Goal: Task Accomplishment & Management: Use online tool/utility

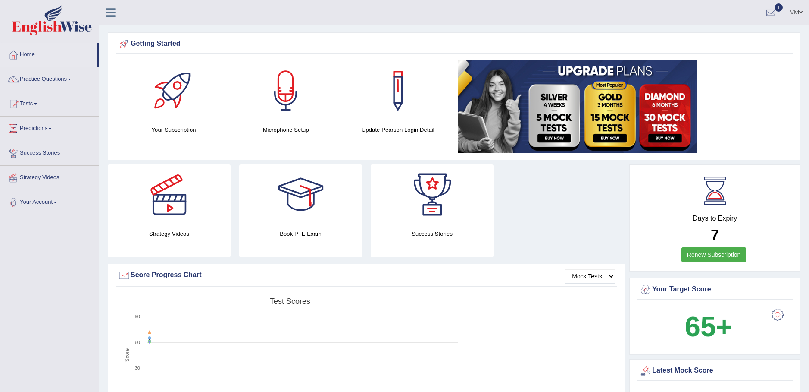
click at [282, 107] on div at bounding box center [286, 90] width 60 height 60
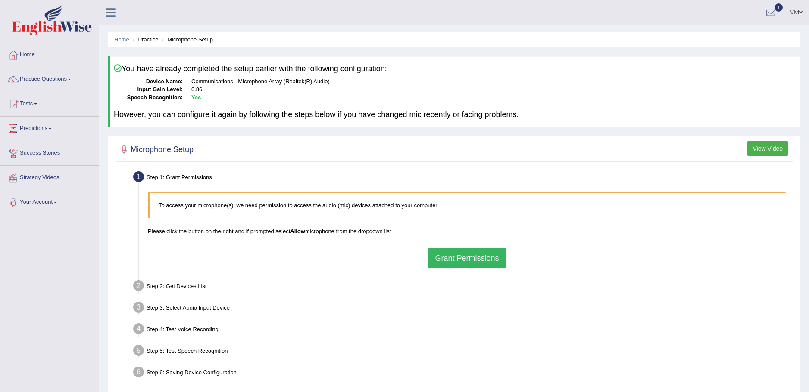
click at [266, 112] on h4 "However, you can configure it again by following the steps below if you have ch…" at bounding box center [455, 114] width 683 height 9
click at [468, 261] on button "Grant Permissions" at bounding box center [467, 258] width 78 height 20
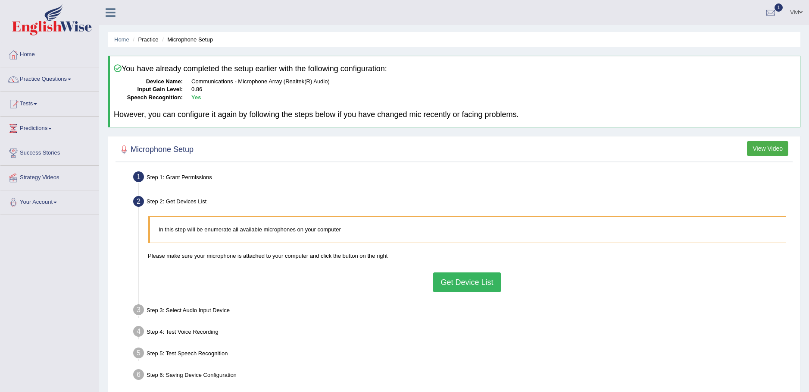
click at [471, 285] on button "Get Device List" at bounding box center [466, 282] width 67 height 20
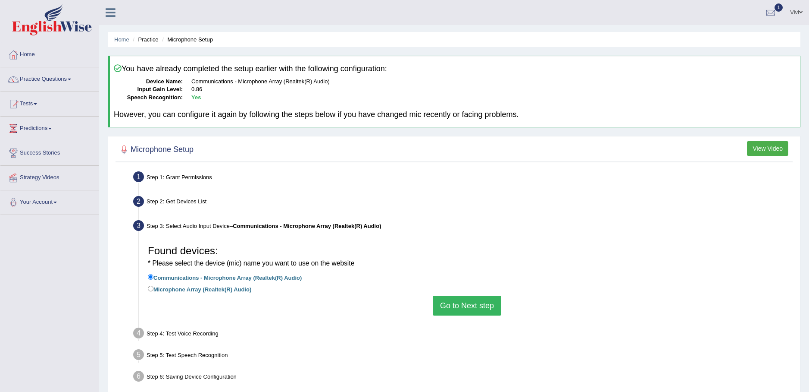
click at [150, 288] on input "Microphone Array (Realtek(R) Audio)" at bounding box center [151, 288] width 6 height 6
radio input "true"
click at [460, 305] on button "Go to Next step" at bounding box center [467, 305] width 69 height 20
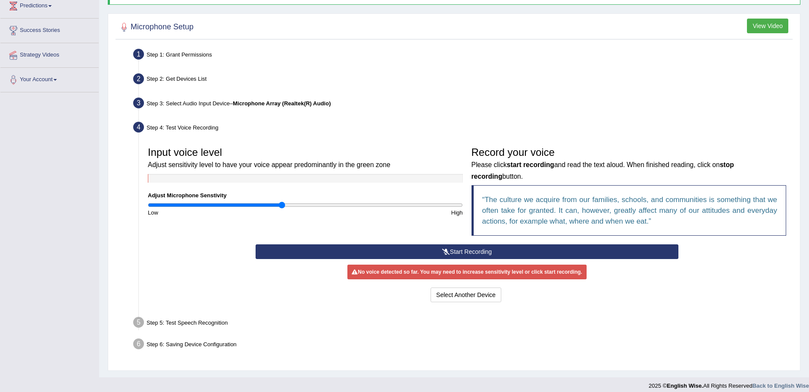
scroll to position [129, 0]
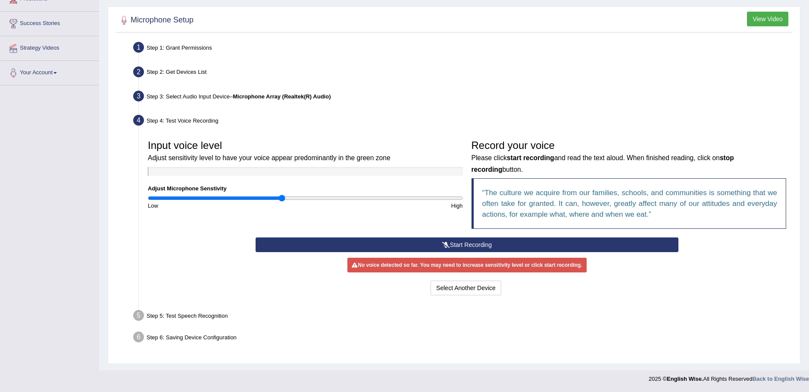
click at [449, 244] on icon at bounding box center [446, 244] width 8 height 6
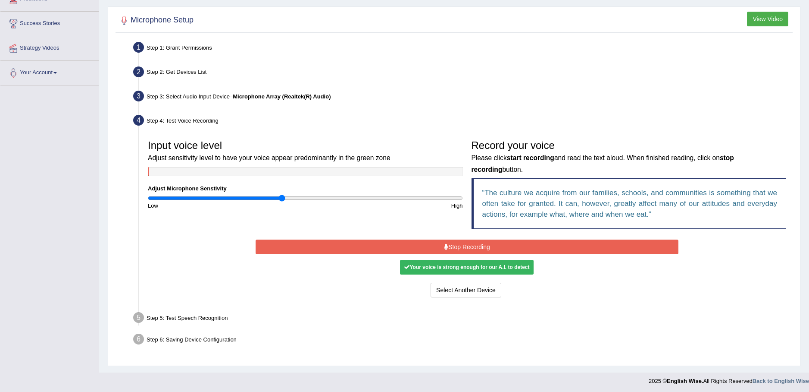
click at [470, 248] on button "Stop Recording" at bounding box center [467, 246] width 423 height 15
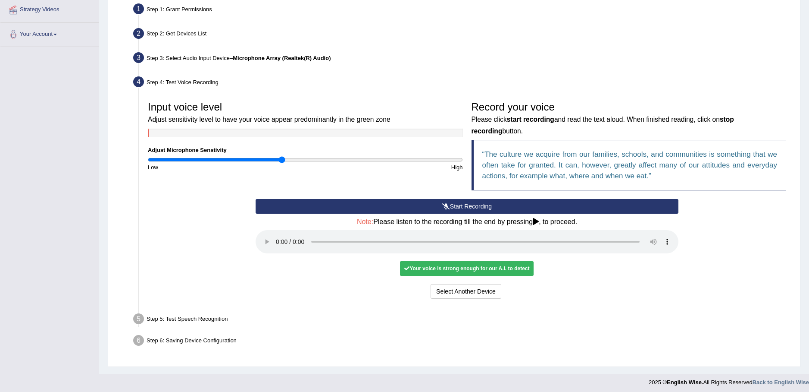
scroll to position [171, 0]
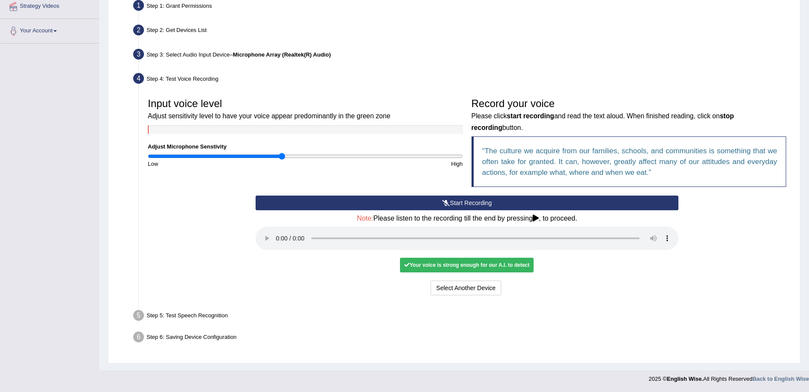
click at [470, 202] on button "Start Recording" at bounding box center [467, 202] width 423 height 15
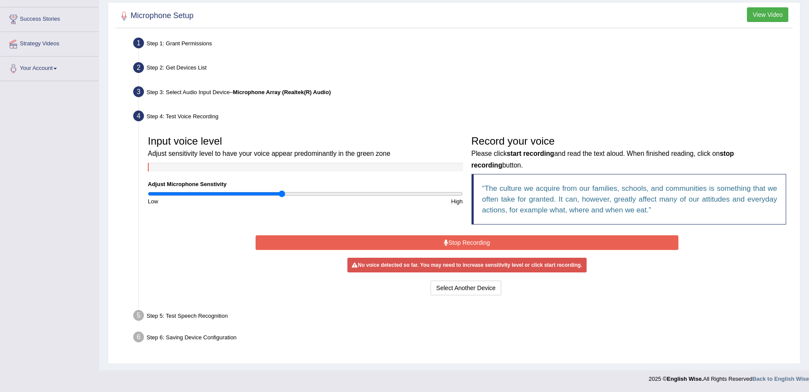
scroll to position [132, 0]
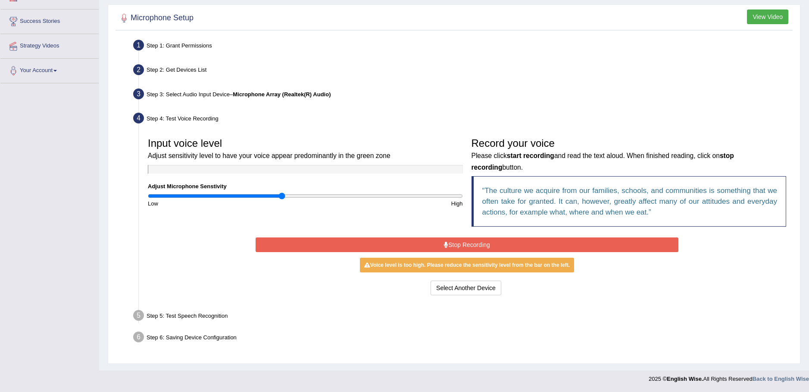
click at [465, 244] on button "Stop Recording" at bounding box center [467, 244] width 423 height 15
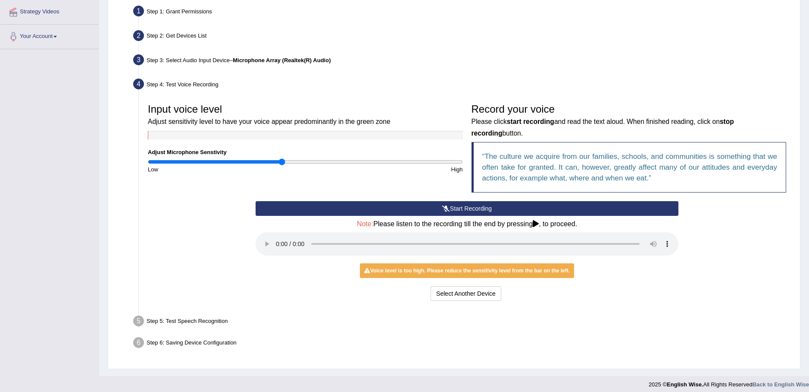
scroll to position [166, 0]
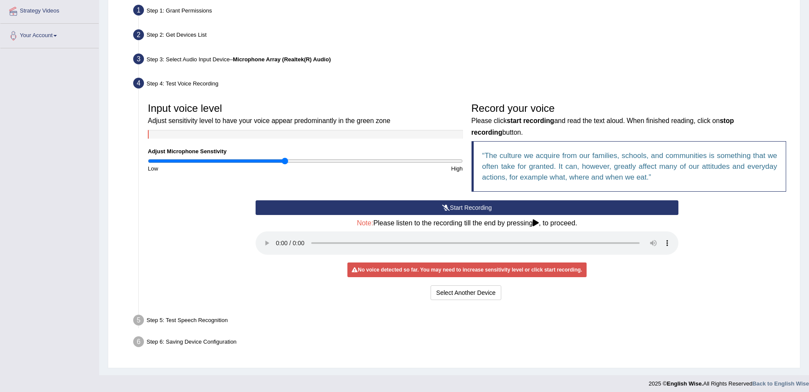
click at [472, 208] on button "Start Recording" at bounding box center [467, 207] width 423 height 15
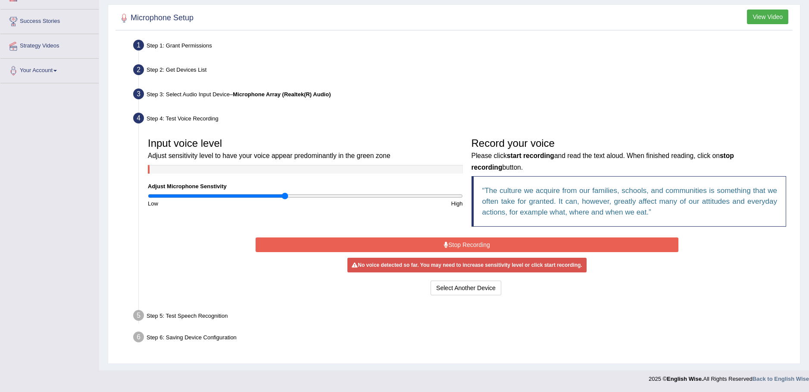
scroll to position [132, 0]
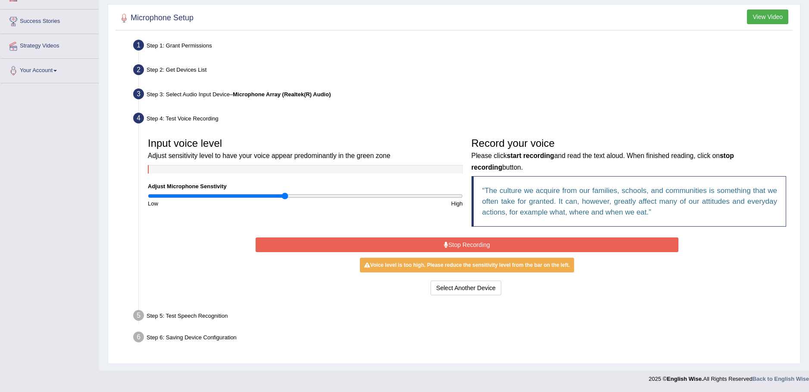
click at [464, 246] on button "Stop Recording" at bounding box center [467, 244] width 423 height 15
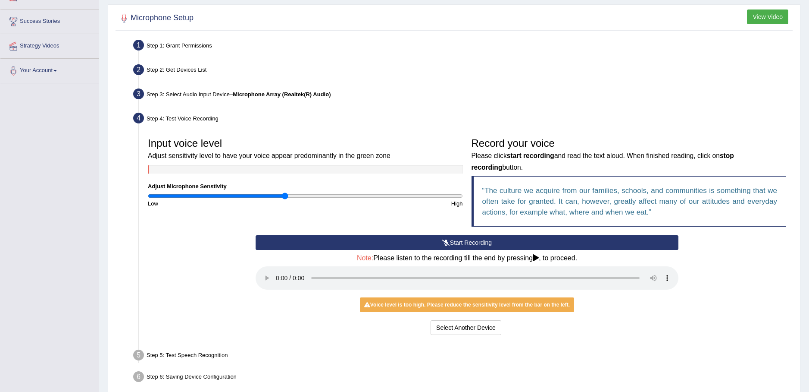
click at [495, 239] on button "Start Recording" at bounding box center [467, 242] width 423 height 15
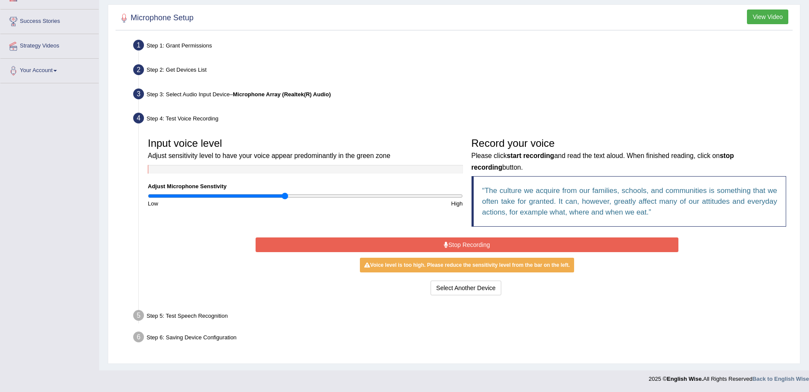
click at [458, 251] on button "Stop Recording" at bounding box center [467, 244] width 423 height 15
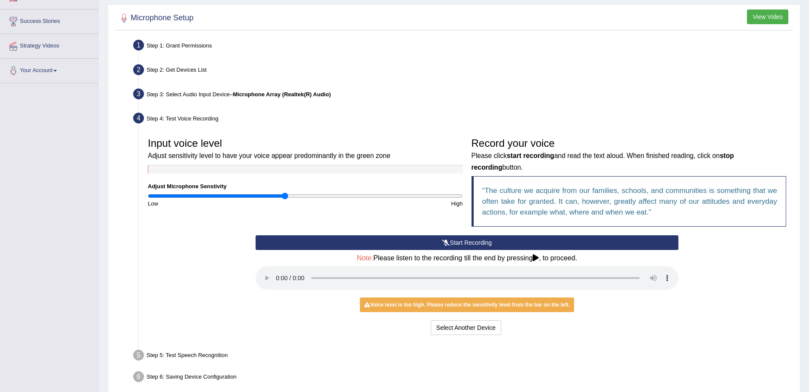
click at [505, 256] on h4 "Note: Please listen to the recording till the end by pressing , to proceed." at bounding box center [467, 258] width 423 height 8
click at [284, 199] on div "Low" at bounding box center [225, 203] width 162 height 8
click at [279, 200] on div "Low" at bounding box center [225, 203] width 162 height 8
click at [273, 200] on div "Low" at bounding box center [225, 203] width 162 height 8
click at [266, 202] on div "Low" at bounding box center [225, 203] width 162 height 8
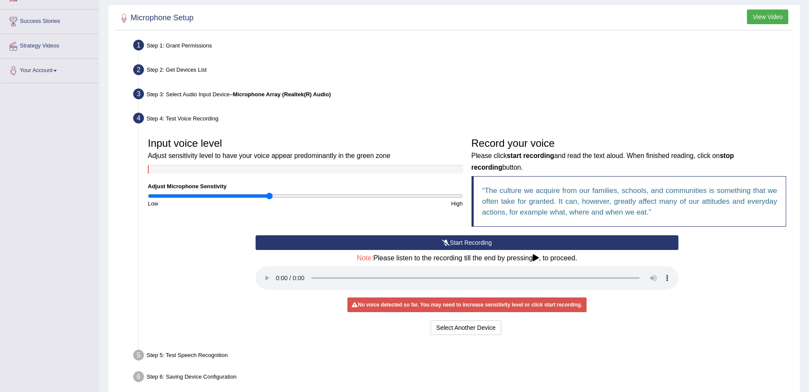
drag, startPoint x: 284, startPoint y: 196, endPoint x: 270, endPoint y: 196, distance: 13.8
type input "0.78"
click at [270, 196] on input "range" at bounding box center [305, 195] width 315 height 7
click at [634, 323] on div "Select Another Device Voice is ok. Go to Next step" at bounding box center [467, 328] width 423 height 17
click at [468, 241] on button "Start Recording" at bounding box center [467, 242] width 423 height 15
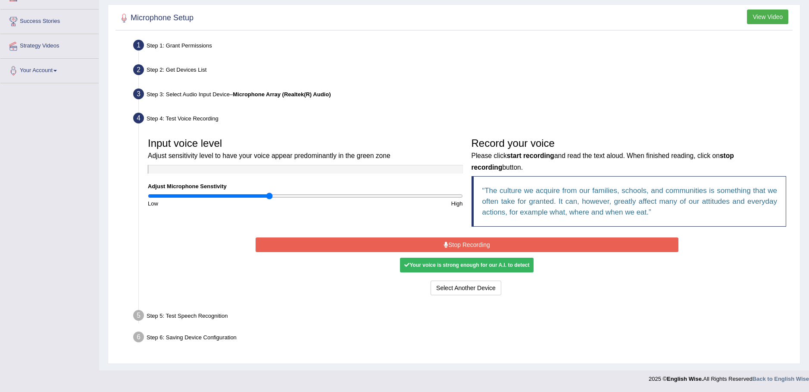
click at [482, 245] on button "Stop Recording" at bounding box center [467, 244] width 423 height 15
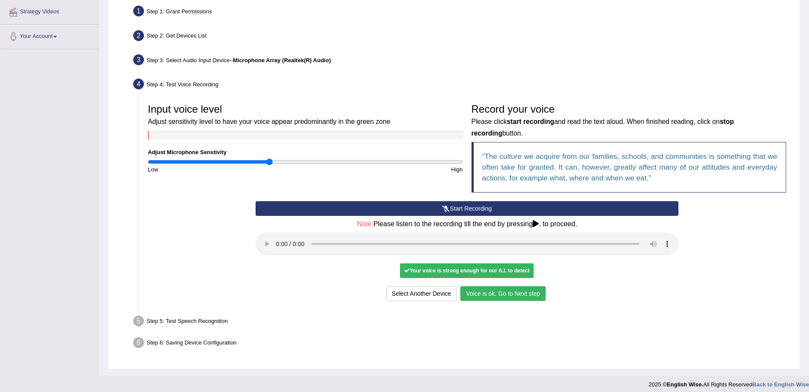
scroll to position [171, 0]
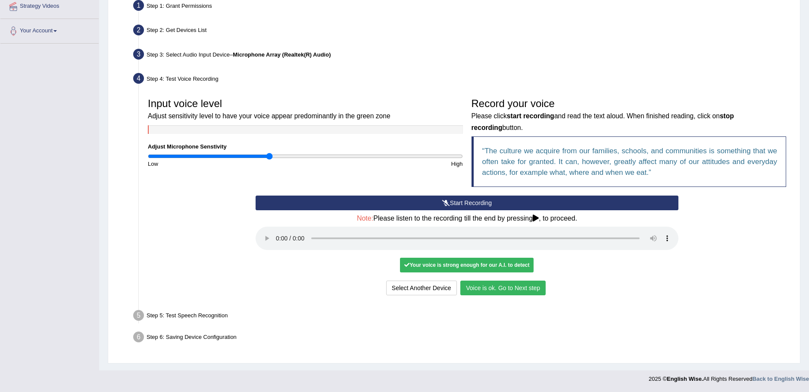
click at [506, 290] on button "Voice is ok. Go to Next step" at bounding box center [502, 287] width 85 height 15
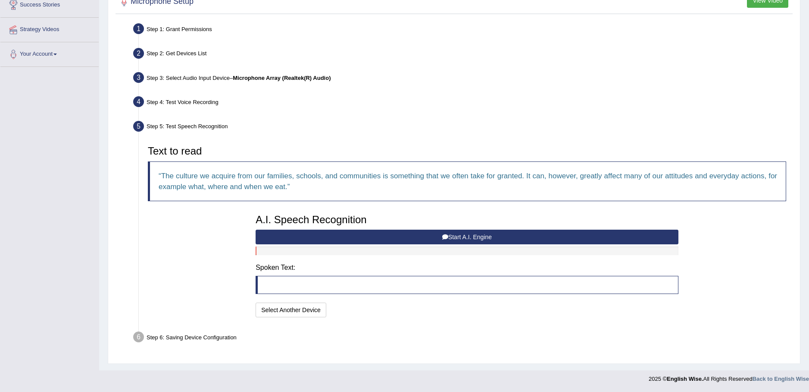
scroll to position [148, 0]
click at [466, 236] on button "Start A.I. Engine" at bounding box center [467, 236] width 423 height 15
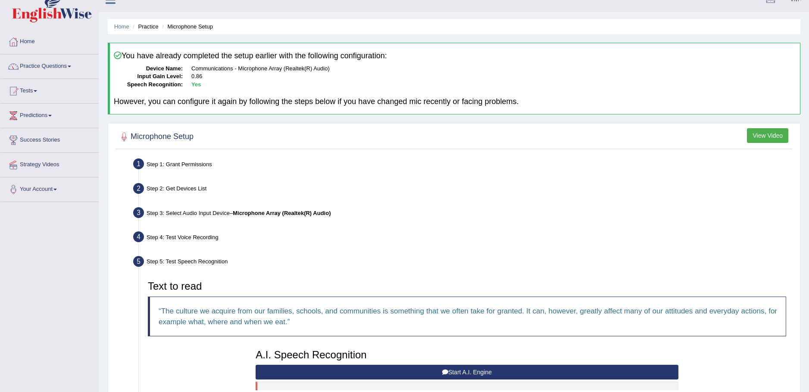
scroll to position [0, 0]
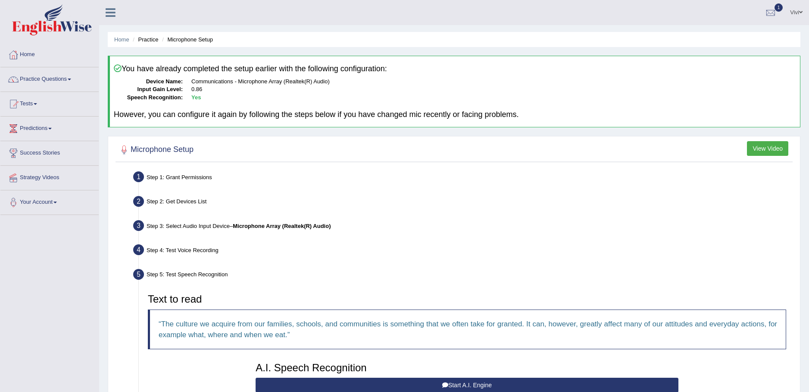
click at [71, 79] on span at bounding box center [69, 79] width 3 height 2
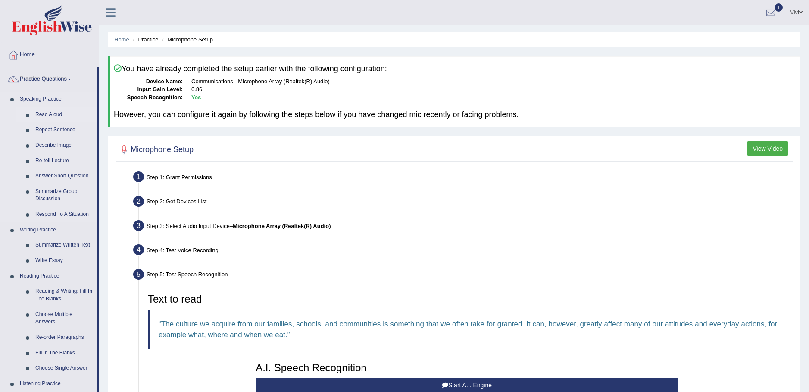
click at [50, 115] on link "Read Aloud" at bounding box center [63, 115] width 65 height 16
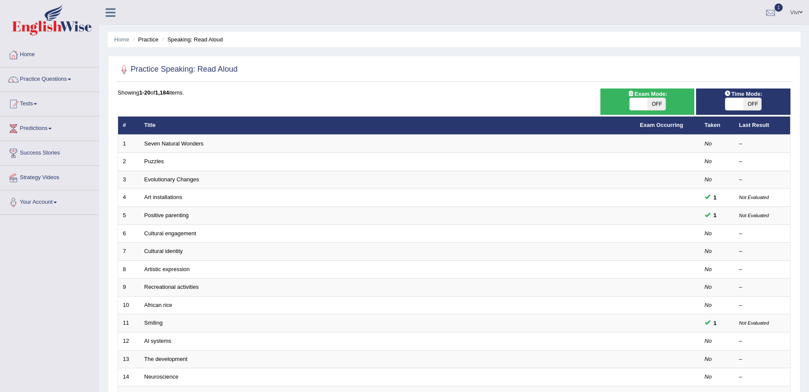
click at [754, 106] on span "OFF" at bounding box center [753, 104] width 18 height 12
checkbox input "true"
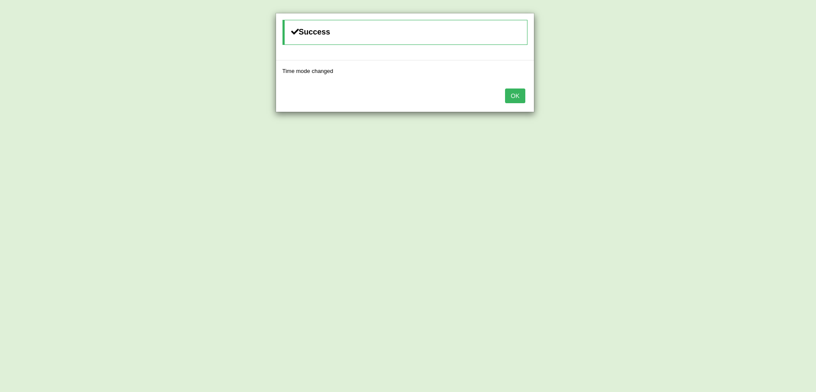
click at [514, 99] on button "OK" at bounding box center [515, 95] width 20 height 15
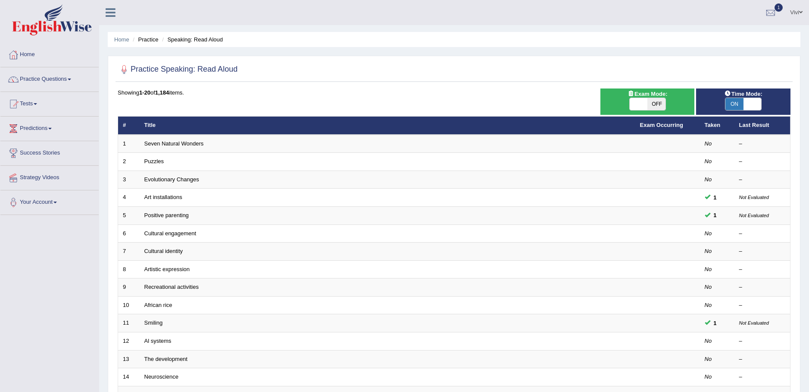
click at [182, 145] on link "Seven Natural Wonders" at bounding box center [174, 143] width 60 height 6
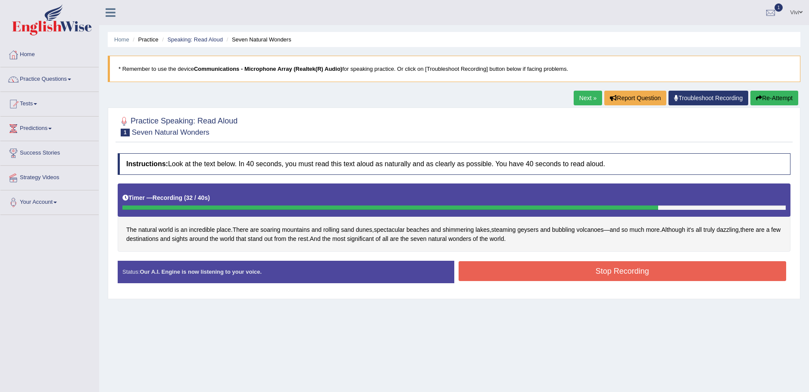
click at [619, 269] on button "Stop Recording" at bounding box center [623, 271] width 328 height 20
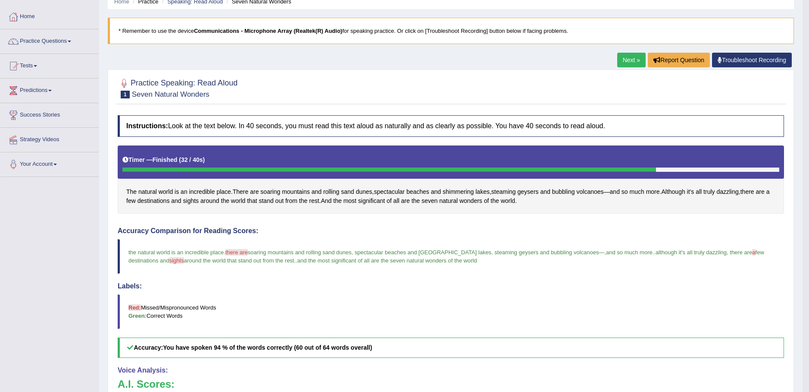
scroll to position [34, 0]
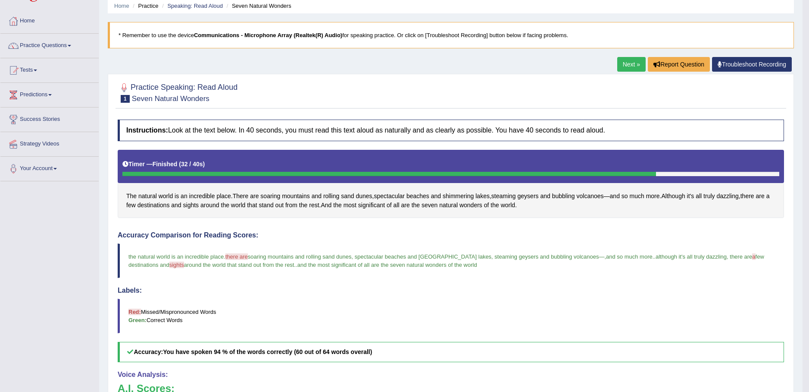
click at [626, 64] on link "Next »" at bounding box center [631, 64] width 28 height 15
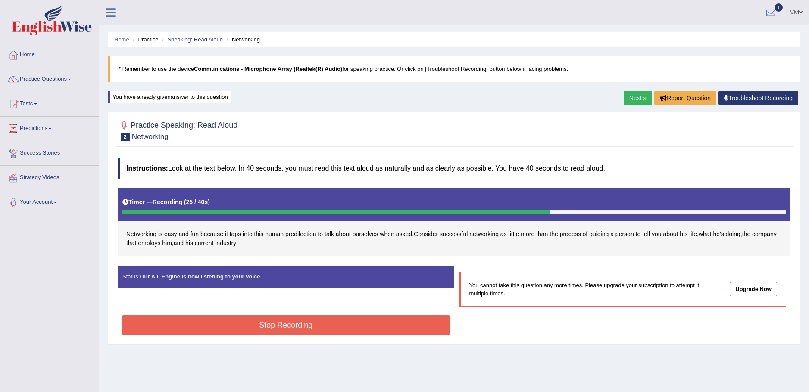
click at [294, 326] on button "Stop Recording" at bounding box center [286, 325] width 328 height 20
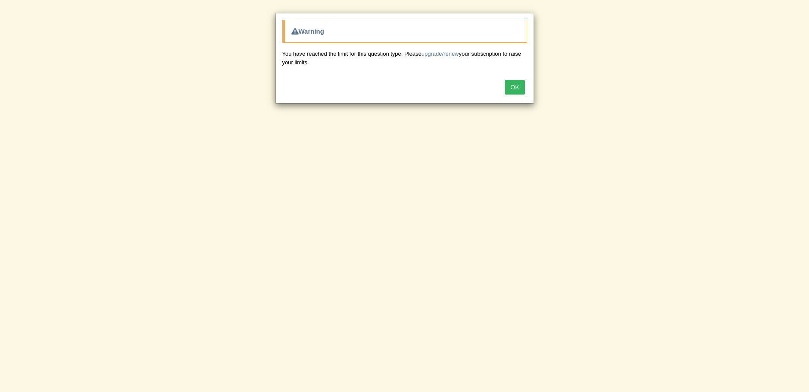
click at [516, 85] on button "OK" at bounding box center [515, 87] width 20 height 15
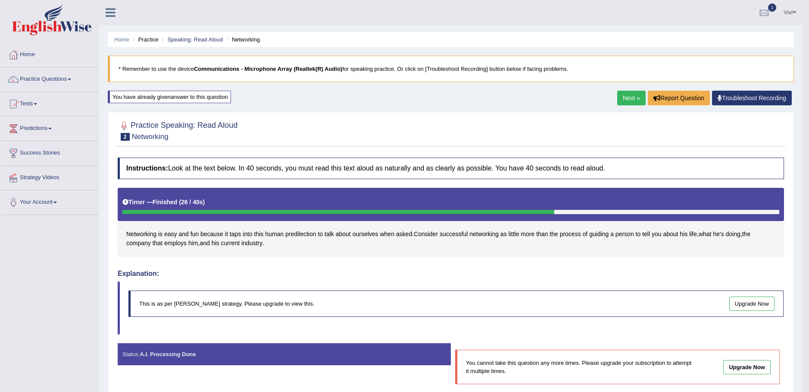
click at [623, 96] on link "Next »" at bounding box center [631, 98] width 28 height 15
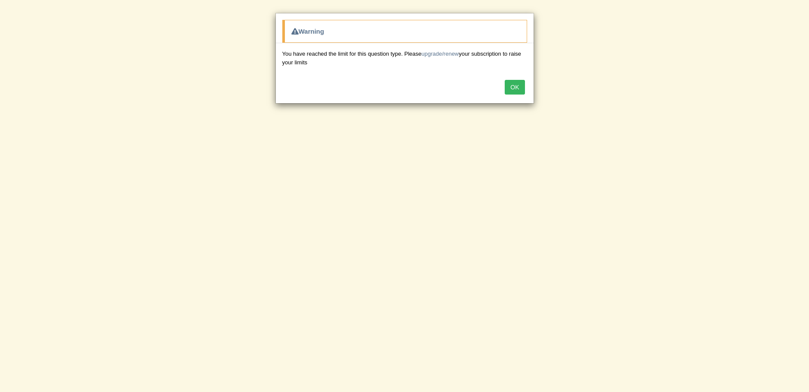
click at [507, 90] on button "OK" at bounding box center [515, 87] width 20 height 15
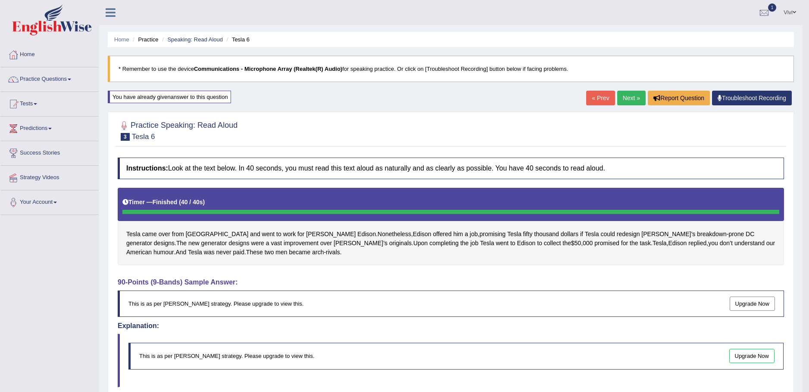
click at [37, 104] on span at bounding box center [35, 104] width 3 height 2
click at [71, 79] on span at bounding box center [69, 79] width 3 height 2
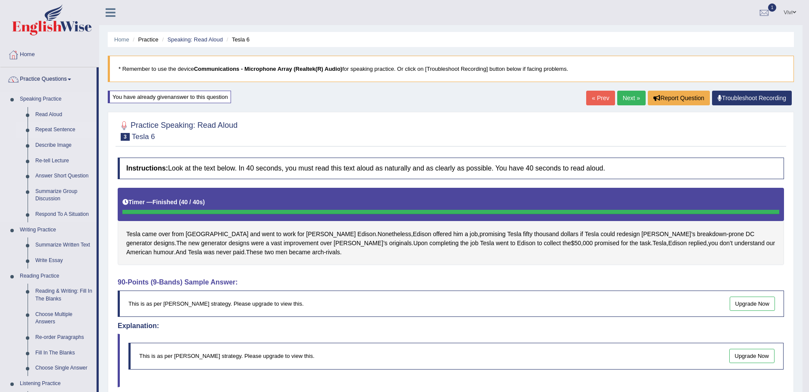
click at [63, 129] on link "Repeat Sentence" at bounding box center [63, 130] width 65 height 16
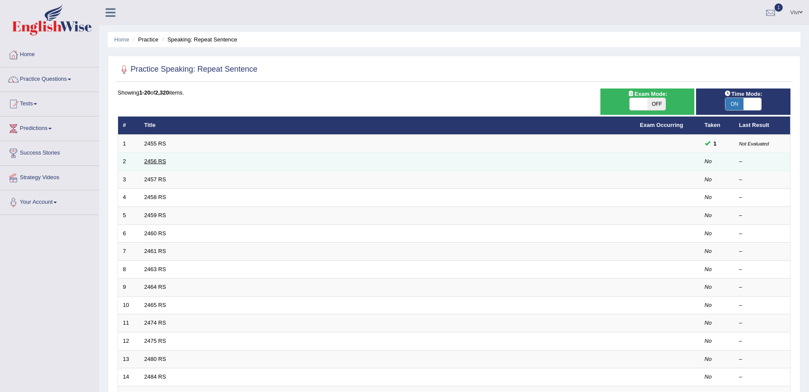
click at [161, 163] on link "2456 RS" at bounding box center [155, 161] width 22 height 6
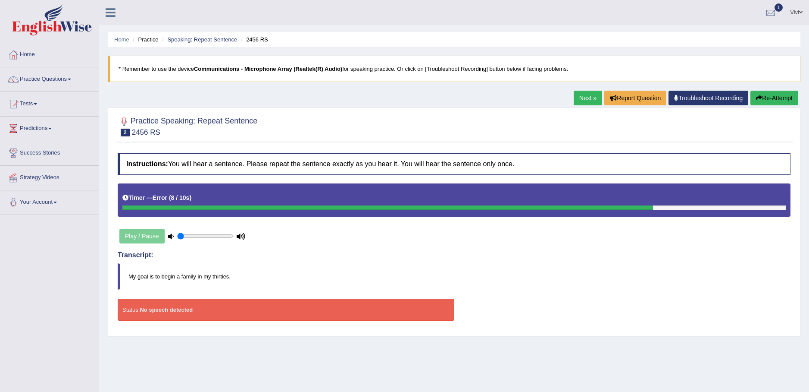
click at [761, 97] on button "Re-Attempt" at bounding box center [775, 98] width 48 height 15
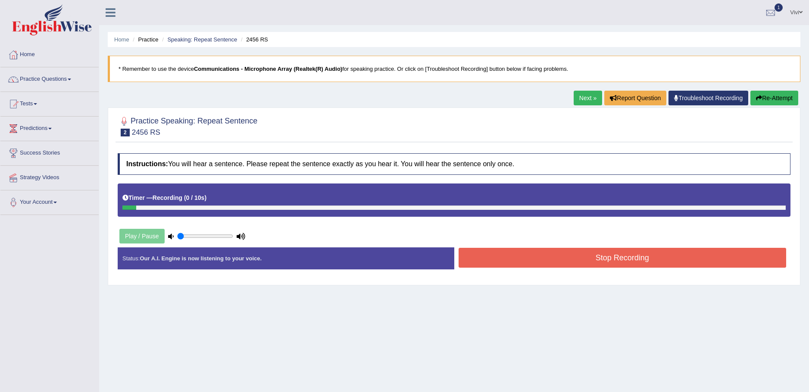
click at [616, 255] on button "Stop Recording" at bounding box center [623, 257] width 328 height 20
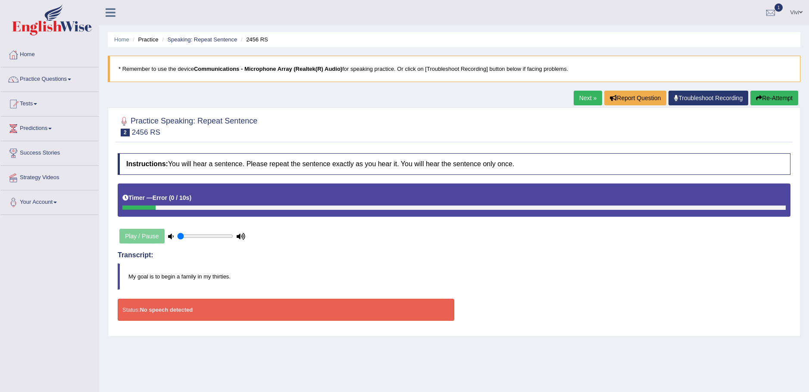
click at [770, 100] on button "Re-Attempt" at bounding box center [775, 98] width 48 height 15
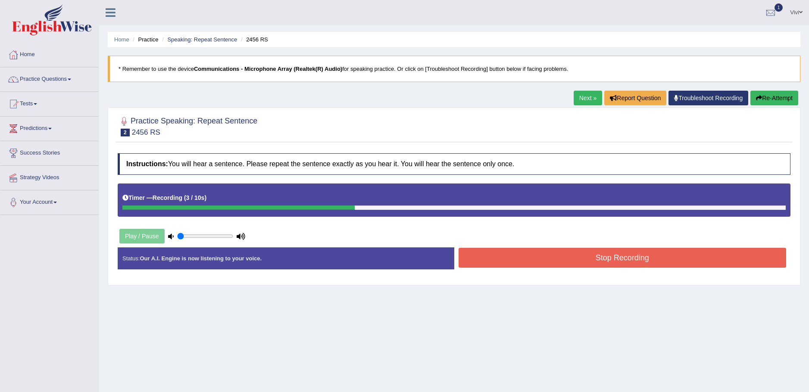
click at [617, 254] on button "Stop Recording" at bounding box center [623, 257] width 328 height 20
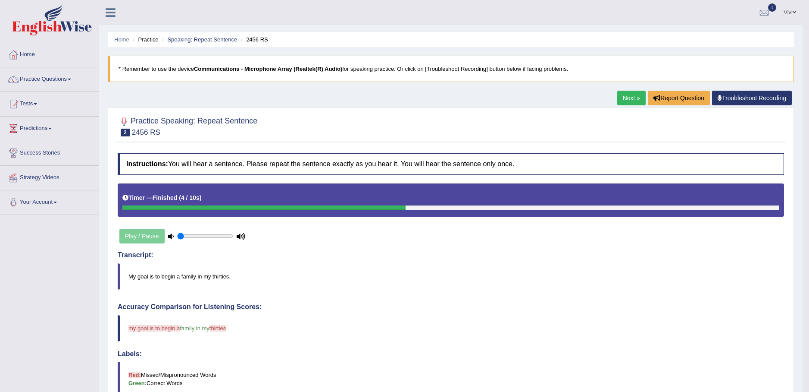
click at [624, 103] on link "Next »" at bounding box center [631, 98] width 28 height 15
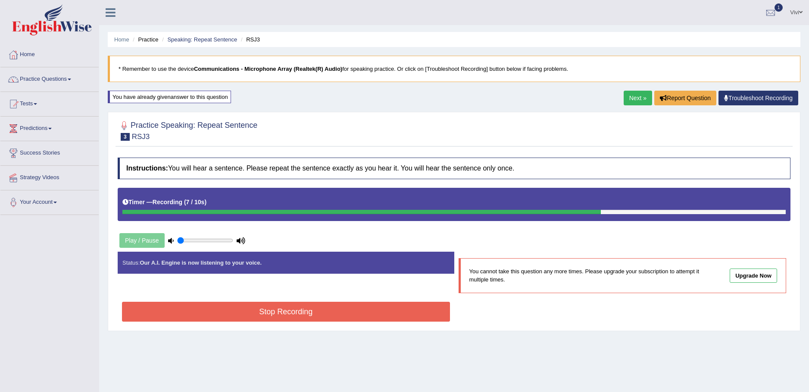
click at [287, 313] on button "Stop Recording" at bounding box center [286, 311] width 328 height 20
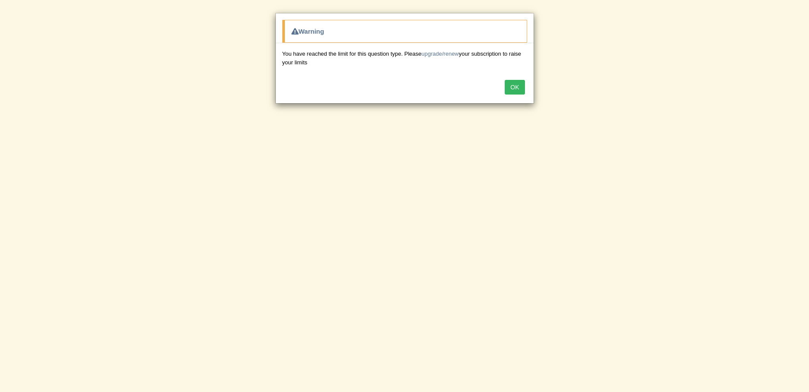
click at [523, 84] on button "OK" at bounding box center [515, 87] width 20 height 15
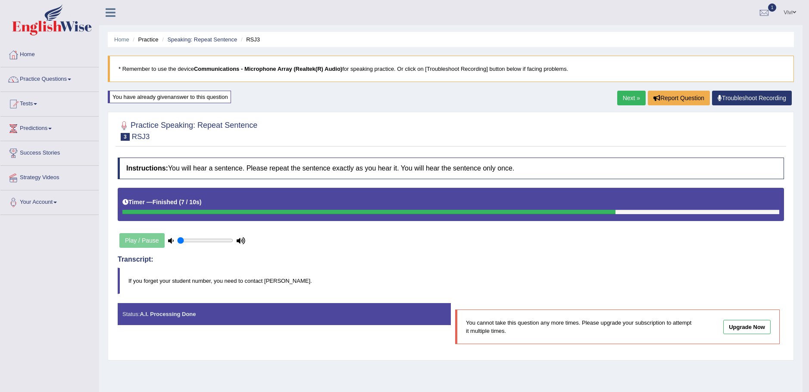
click at [71, 79] on span at bounding box center [69, 79] width 3 height 2
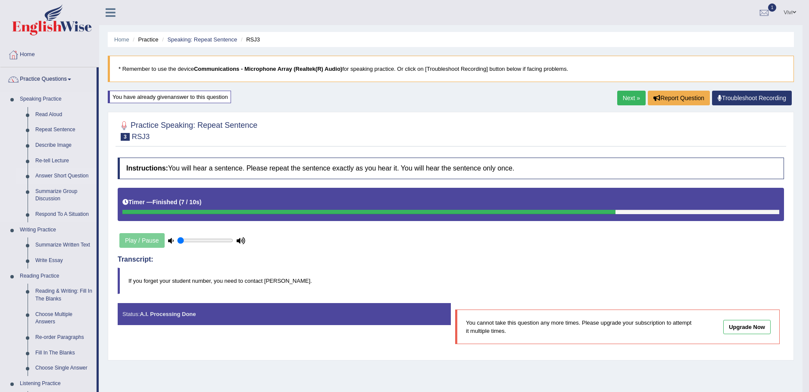
click at [75, 181] on link "Answer Short Question" at bounding box center [63, 176] width 65 height 16
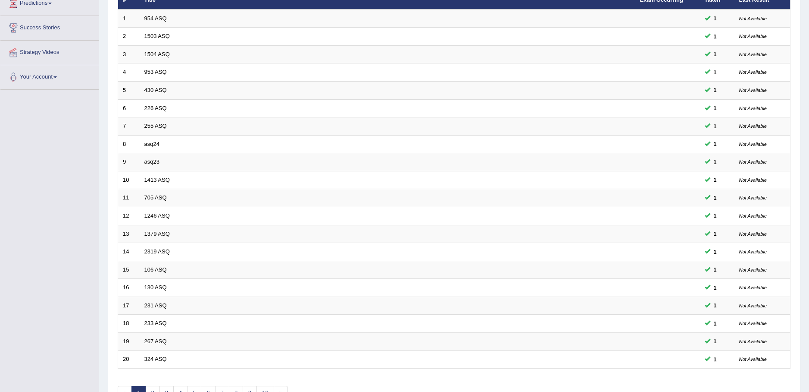
scroll to position [179, 0]
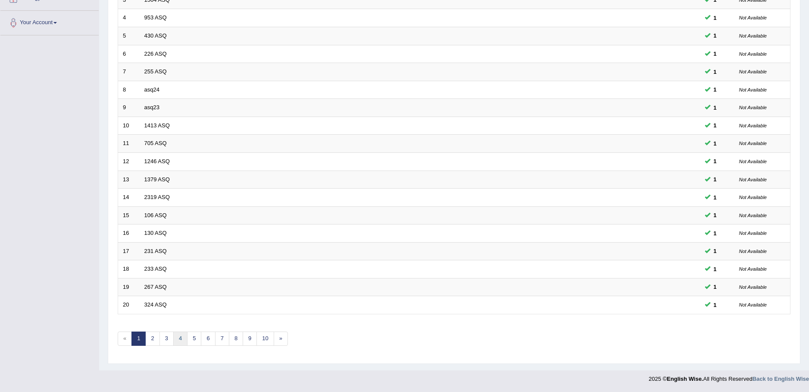
click at [180, 338] on link "4" at bounding box center [180, 338] width 14 height 14
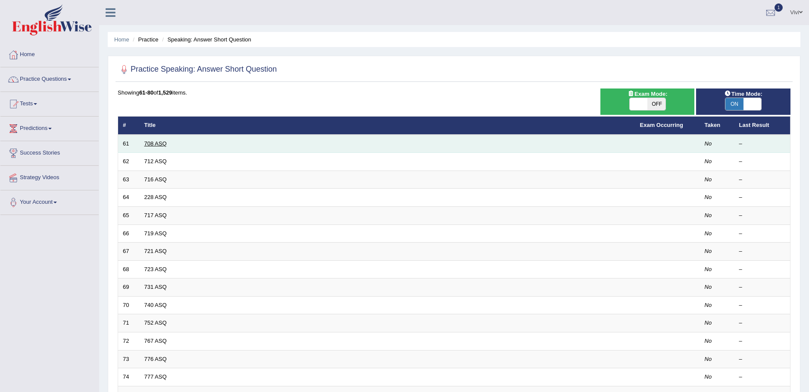
click at [159, 144] on link "708 ASQ" at bounding box center [155, 143] width 22 height 6
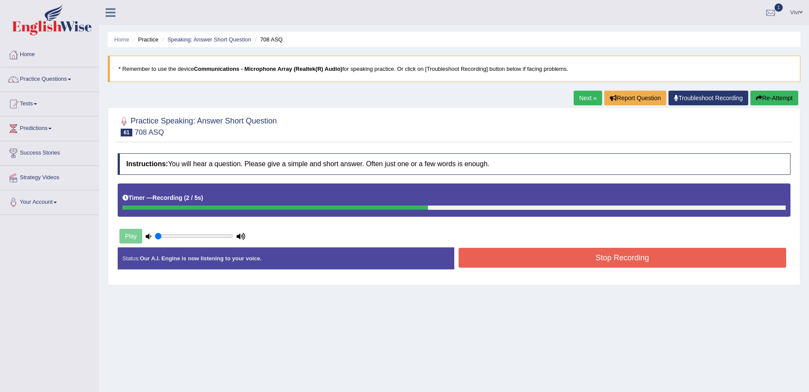
click at [611, 254] on button "Stop Recording" at bounding box center [623, 257] width 328 height 20
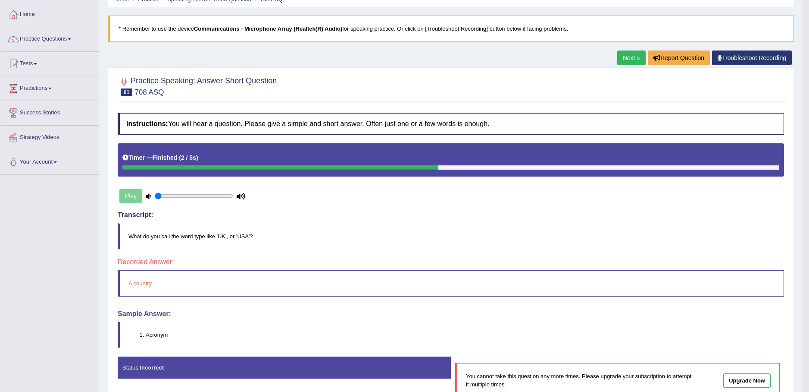
scroll to position [42, 0]
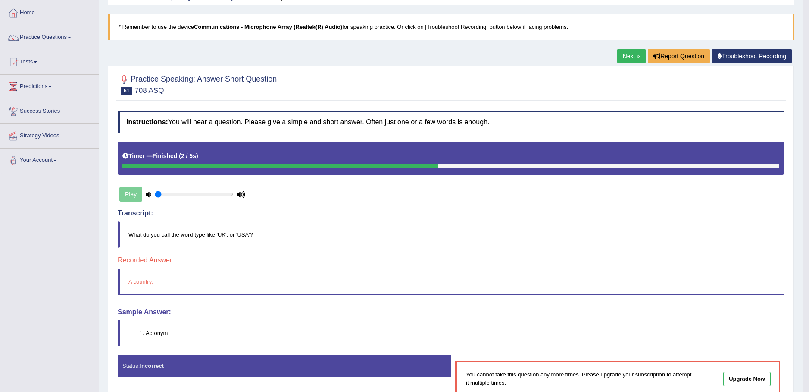
click at [627, 56] on link "Next »" at bounding box center [631, 56] width 28 height 15
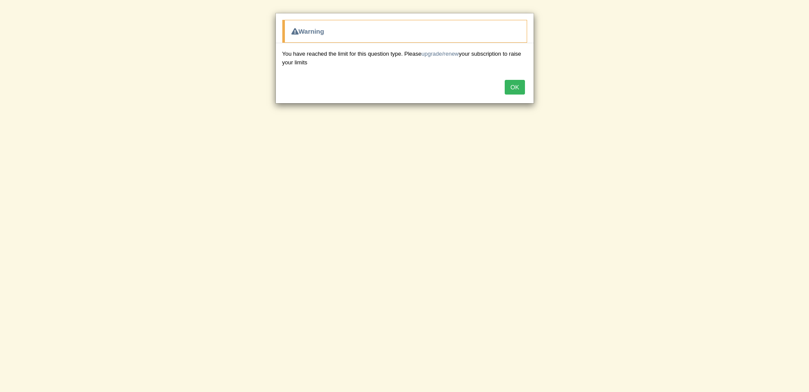
click at [513, 93] on button "OK" at bounding box center [515, 87] width 20 height 15
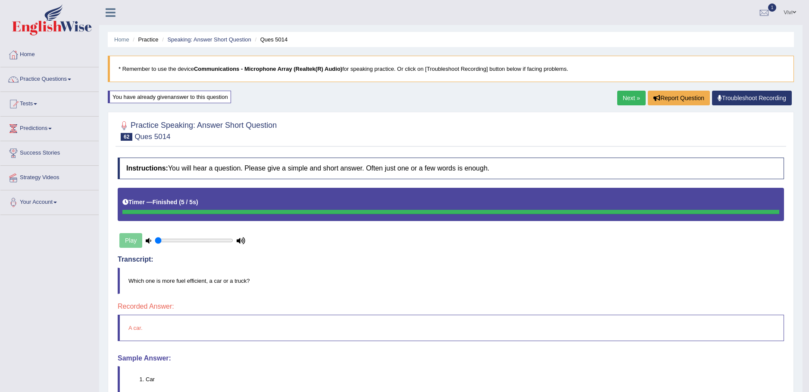
click at [629, 97] on link "Next »" at bounding box center [631, 98] width 28 height 15
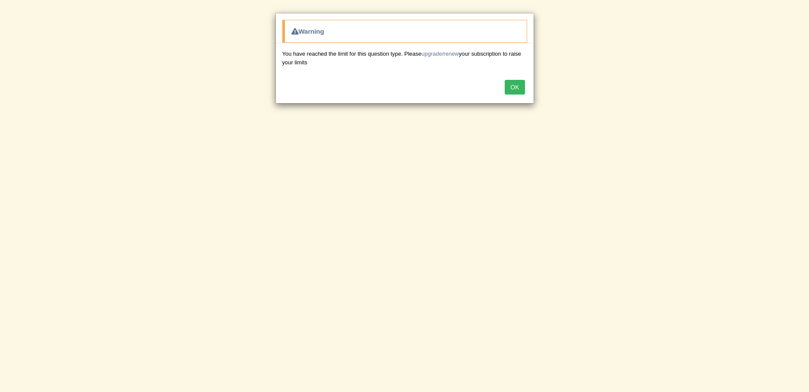
click at [507, 89] on button "OK" at bounding box center [515, 87] width 20 height 15
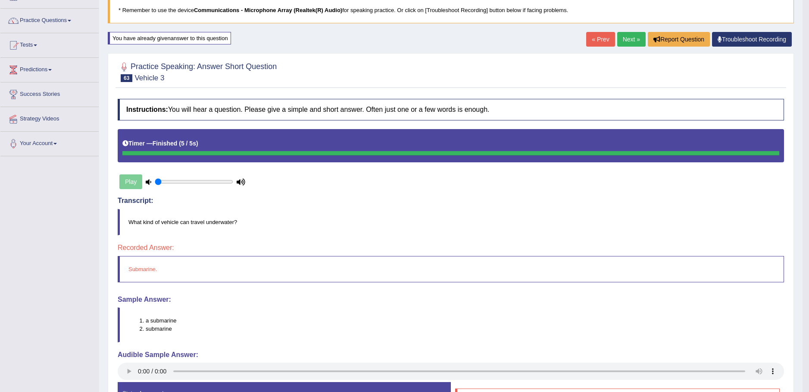
scroll to position [1, 0]
